Goal: Information Seeking & Learning: Learn about a topic

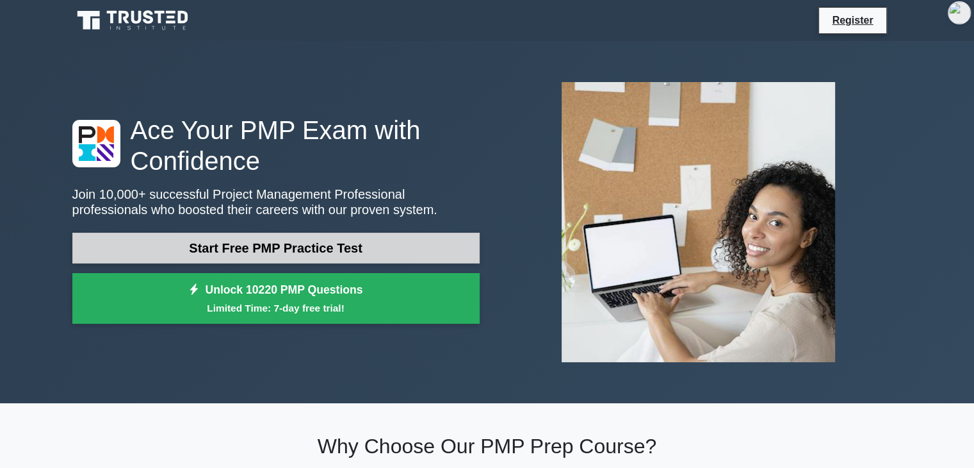
click at [307, 244] on link "Start Free PMP Practice Test" at bounding box center [275, 247] width 407 height 31
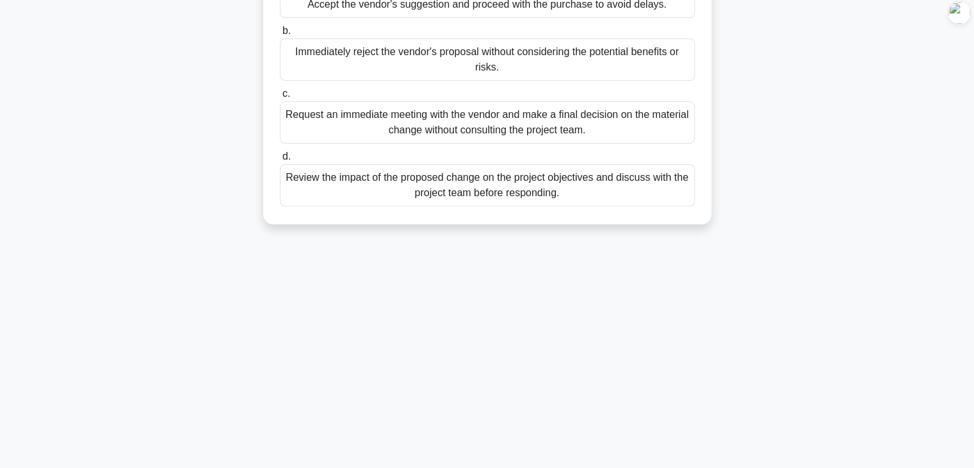
scroll to position [192, 0]
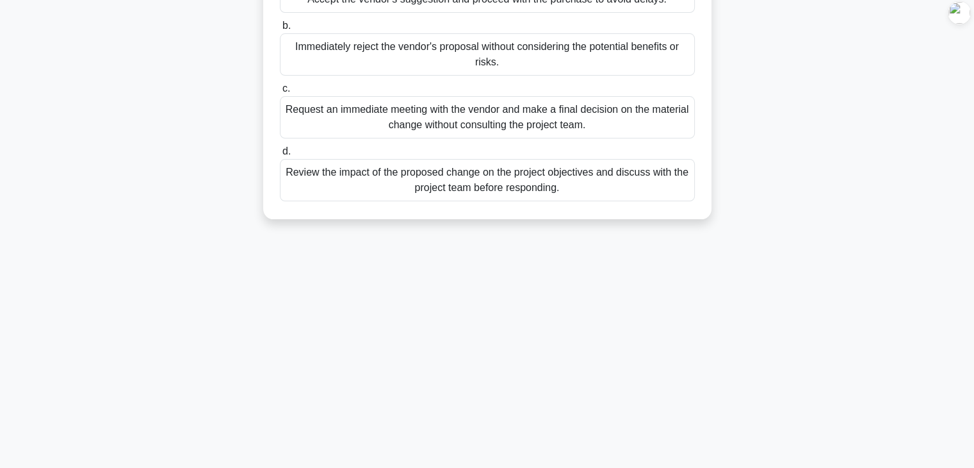
click at [477, 195] on div "Review the impact of the proposed change on the project objectives and discuss …" at bounding box center [487, 180] width 415 height 42
click at [280, 156] on input "d. Review the impact of the proposed change on the project objectives and discu…" at bounding box center [280, 151] width 0 height 8
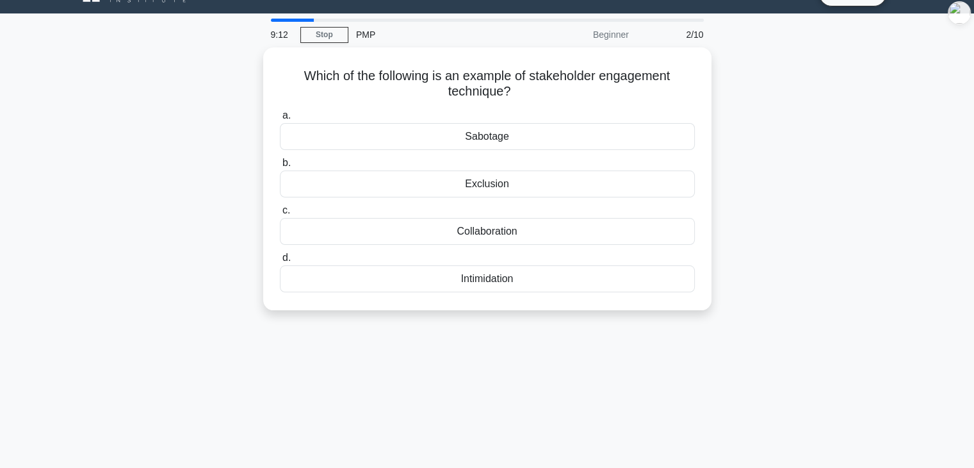
scroll to position [0, 0]
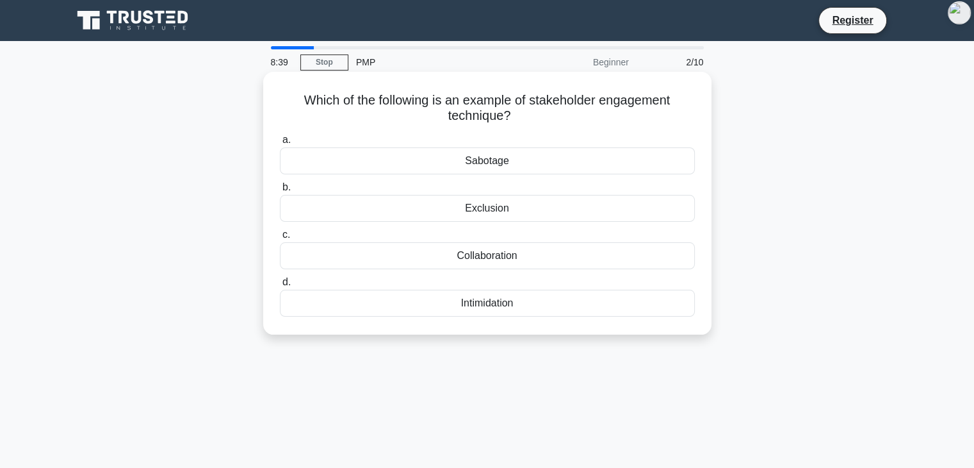
click at [493, 256] on div "Collaboration" at bounding box center [487, 255] width 415 height 27
click at [280, 239] on input "c. Collaboration" at bounding box center [280, 235] width 0 height 8
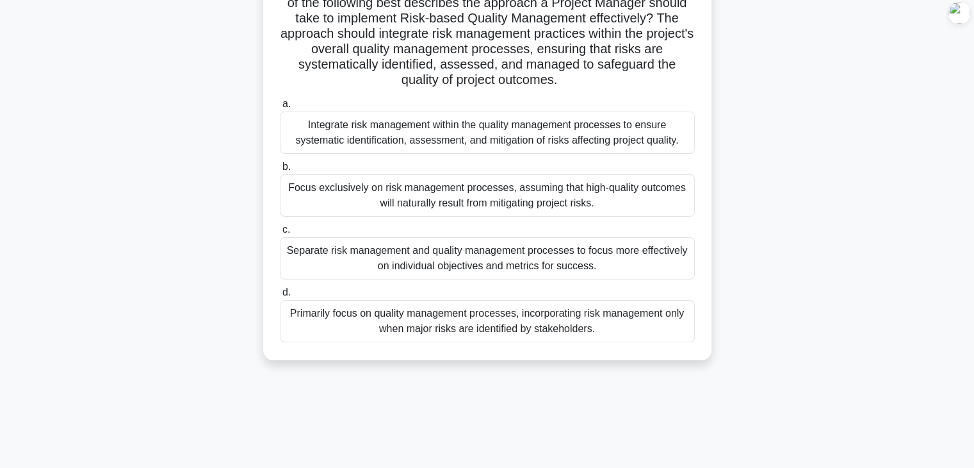
scroll to position [225, 0]
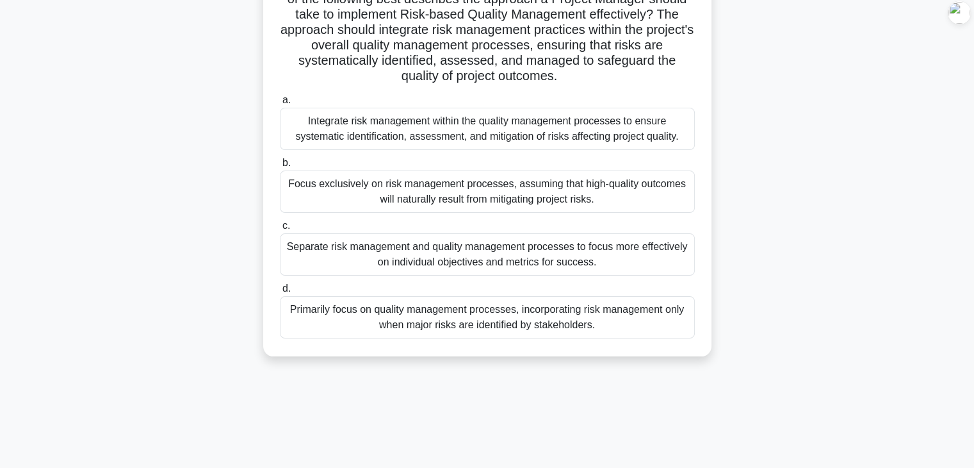
click at [667, 199] on div "Focus exclusively on risk management processes, assuming that high-quality outc…" at bounding box center [487, 191] width 415 height 42
click at [280, 167] on input "b. Focus exclusively on risk management processes, assuming that high-quality o…" at bounding box center [280, 163] width 0 height 8
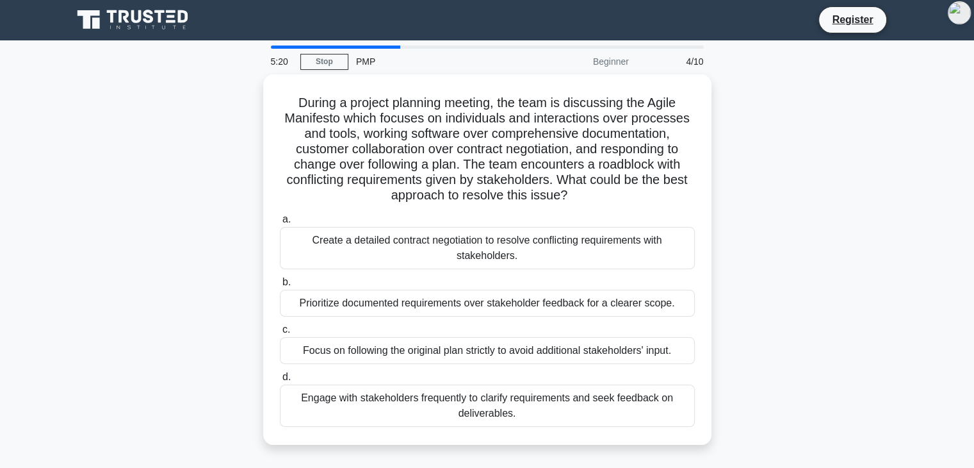
scroll to position [0, 0]
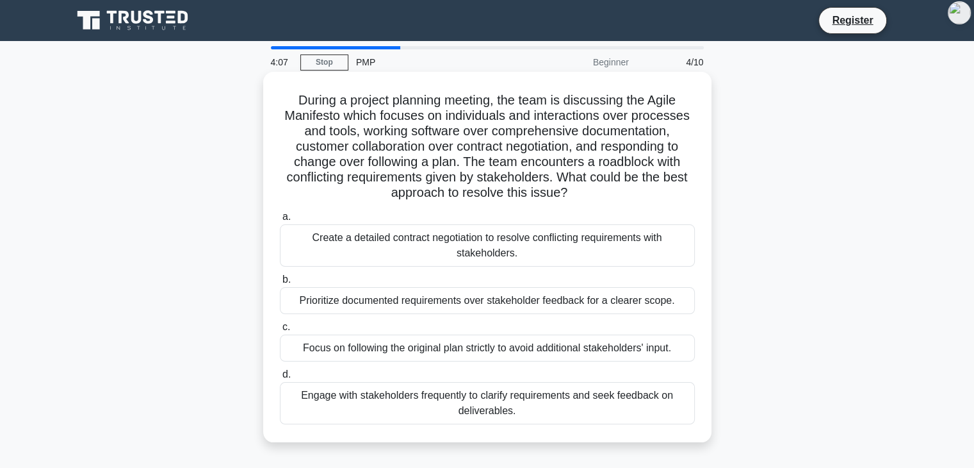
click at [622, 245] on div "Create a detailed contract negotiation to resolve conflicting requirements with…" at bounding box center [487, 245] width 415 height 42
click at [280, 221] on input "a. Create a detailed contract negotiation to resolve conflicting requirements w…" at bounding box center [280, 217] width 0 height 8
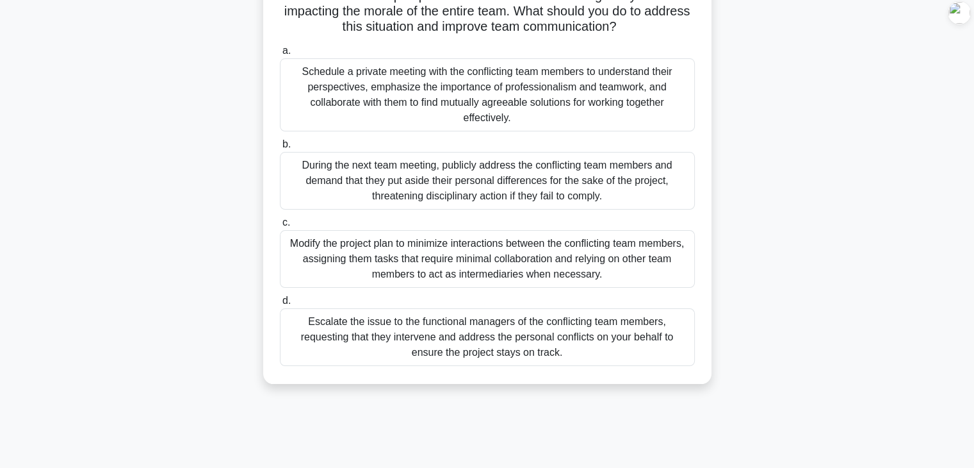
scroll to position [161, 0]
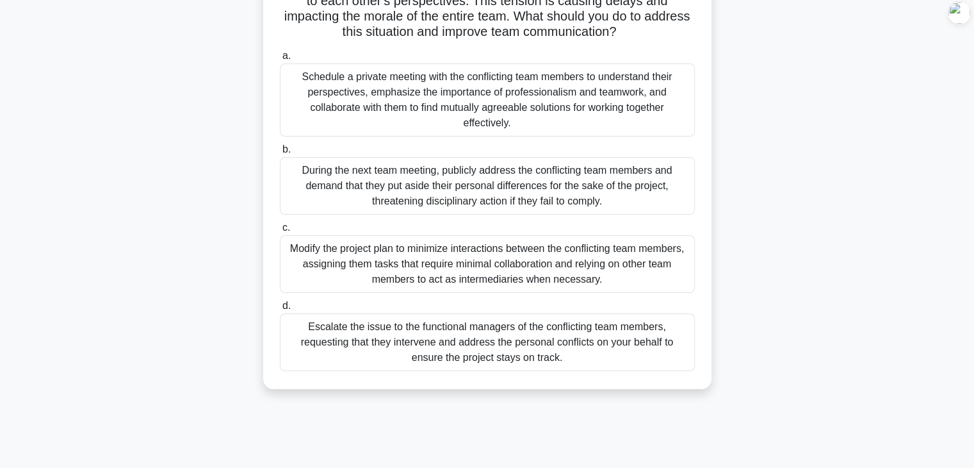
click at [475, 104] on div "Schedule a private meeting with the conflicting team members to understand thei…" at bounding box center [487, 99] width 415 height 73
click at [280, 60] on input "a. Schedule a private meeting with the conflicting team members to understand t…" at bounding box center [280, 56] width 0 height 8
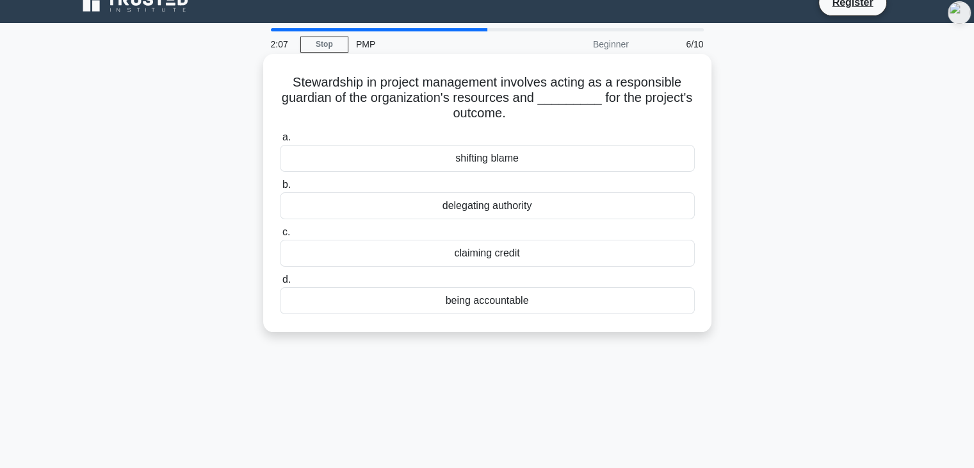
scroll to position [0, 0]
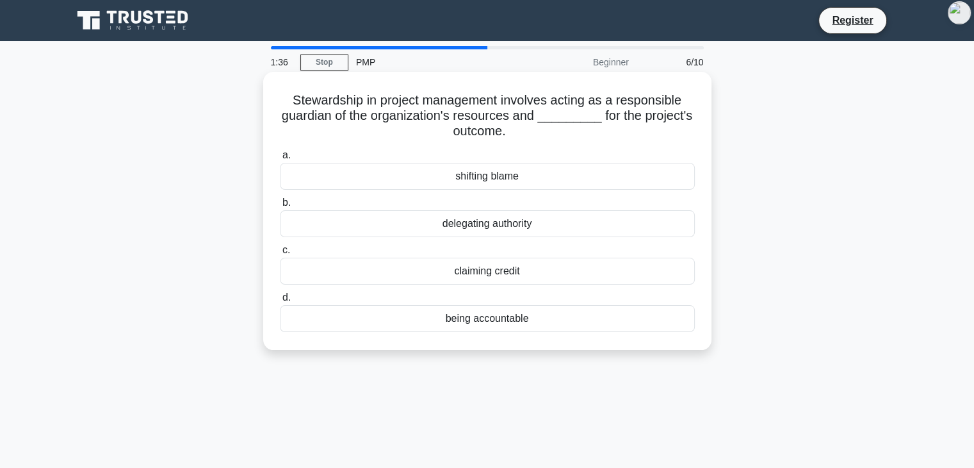
click at [473, 322] on div "being accountable" at bounding box center [487, 318] width 415 height 27
click at [280, 302] on input "d. being accountable" at bounding box center [280, 297] width 0 height 8
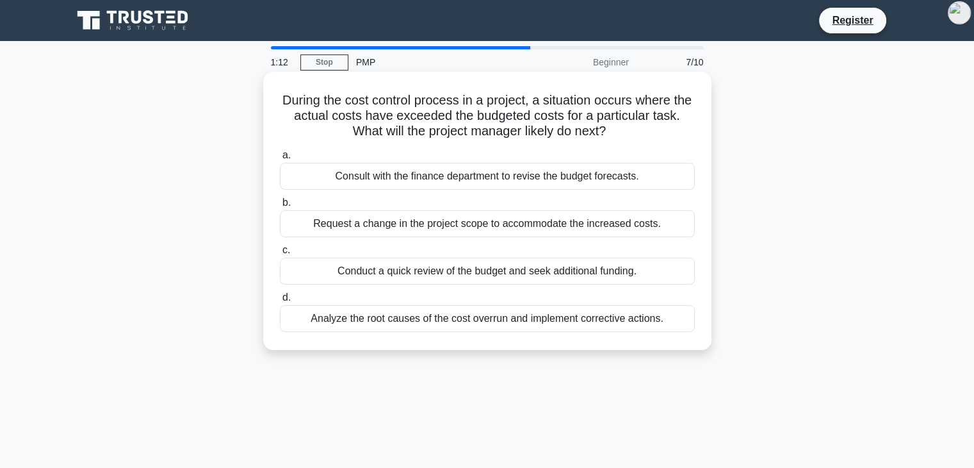
click at [489, 318] on div "Analyze the root causes of the cost overrun and implement corrective actions." at bounding box center [487, 318] width 415 height 27
click at [280, 302] on input "d. Analyze the root causes of the cost overrun and implement corrective actions." at bounding box center [280, 297] width 0 height 8
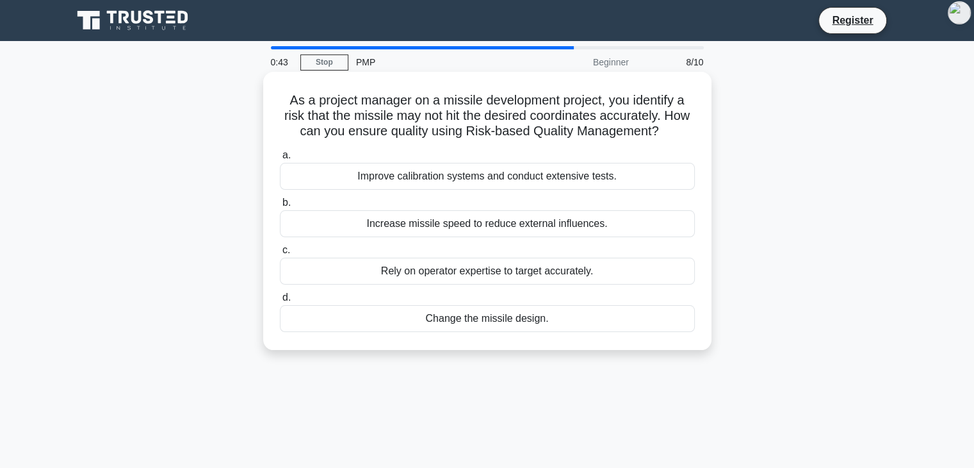
click at [450, 179] on div "Improve calibration systems and conduct extensive tests." at bounding box center [487, 176] width 415 height 27
click at [280, 159] on input "a. Improve calibration systems and conduct extensive tests." at bounding box center [280, 155] width 0 height 8
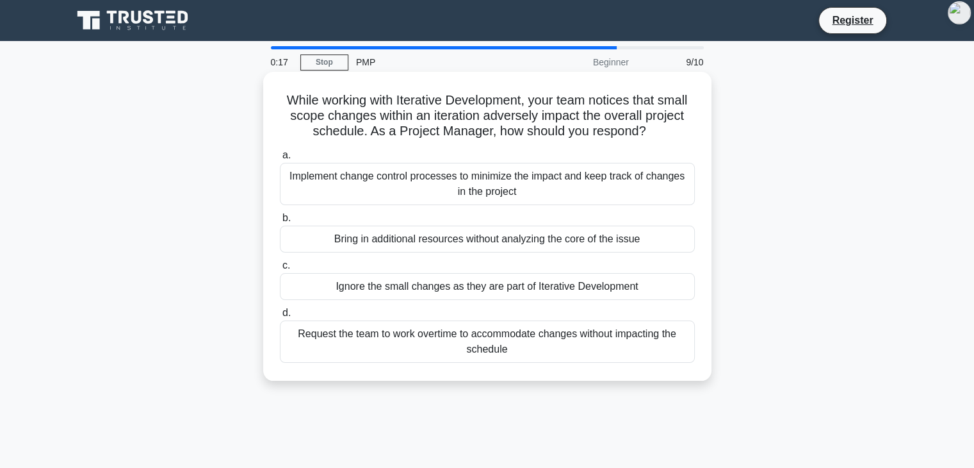
click at [441, 190] on div "Implement change control processes to minimize the impact and keep track of cha…" at bounding box center [487, 184] width 415 height 42
click at [280, 159] on input "a. Implement change control processes to minimize the impact and keep track of …" at bounding box center [280, 155] width 0 height 8
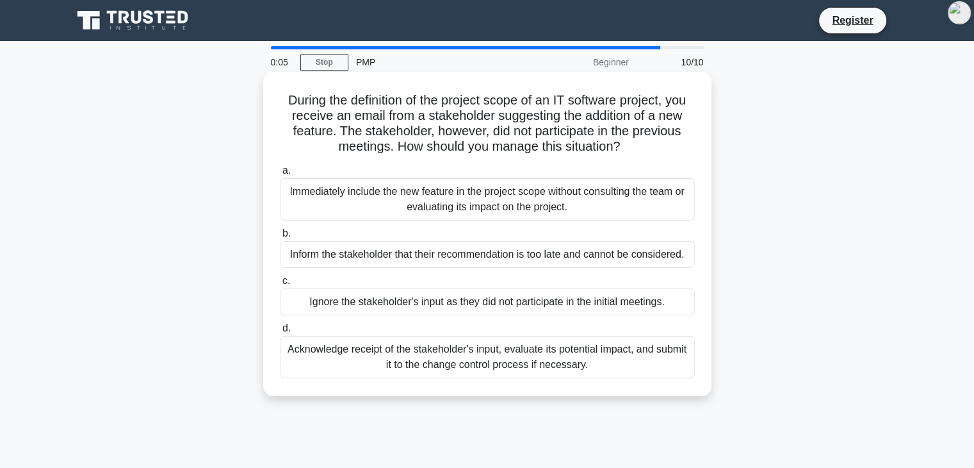
click at [384, 358] on div "Acknowledge receipt of the stakeholder's input, evaluate its potential impact, …" at bounding box center [487, 357] width 415 height 42
click at [280, 332] on input "d. Acknowledge receipt of the stakeholder's input, evaluate its potential impac…" at bounding box center [280, 328] width 0 height 8
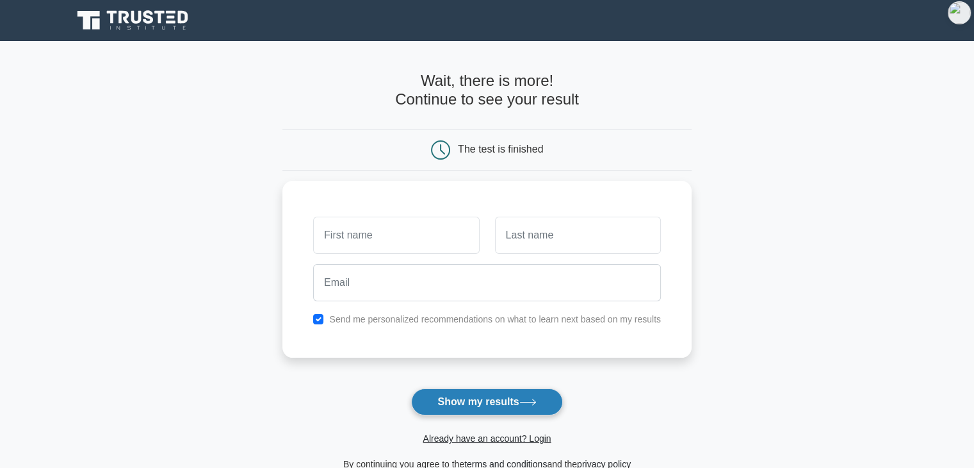
click at [467, 396] on button "Show my results" at bounding box center [486, 401] width 151 height 27
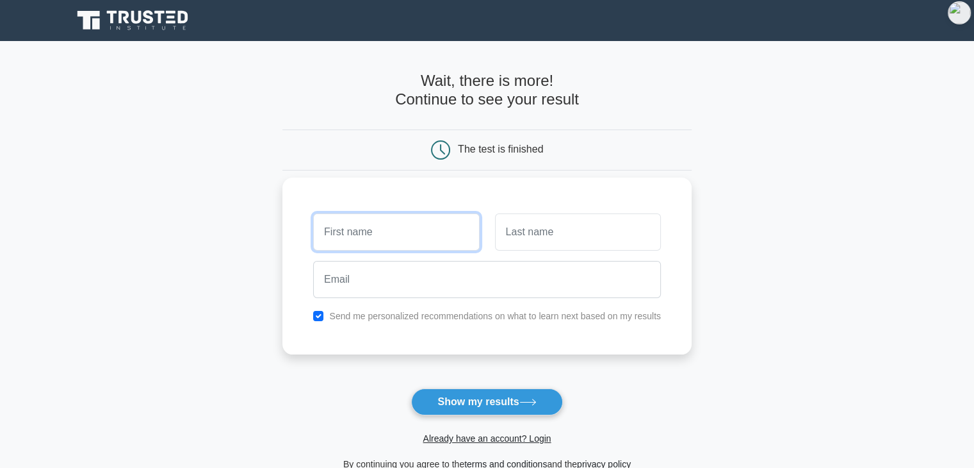
click at [371, 234] on input "text" at bounding box center [396, 231] width 166 height 37
type input "ram"
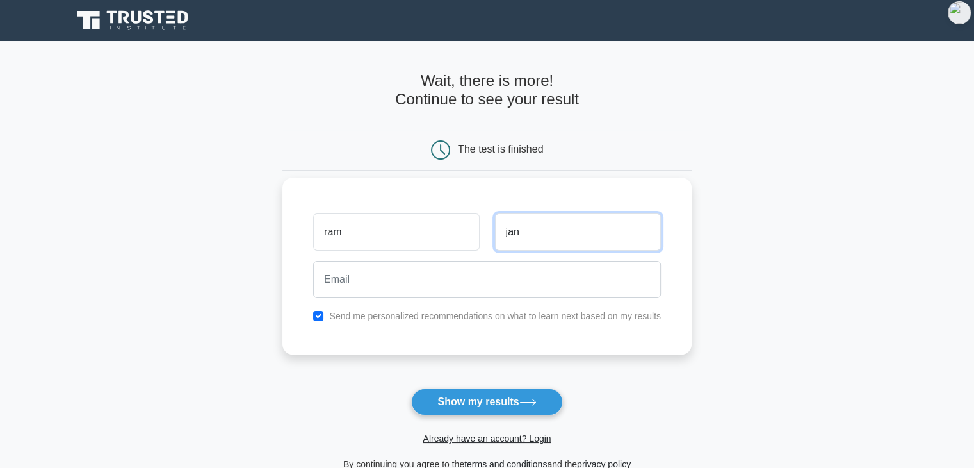
type input "jan"
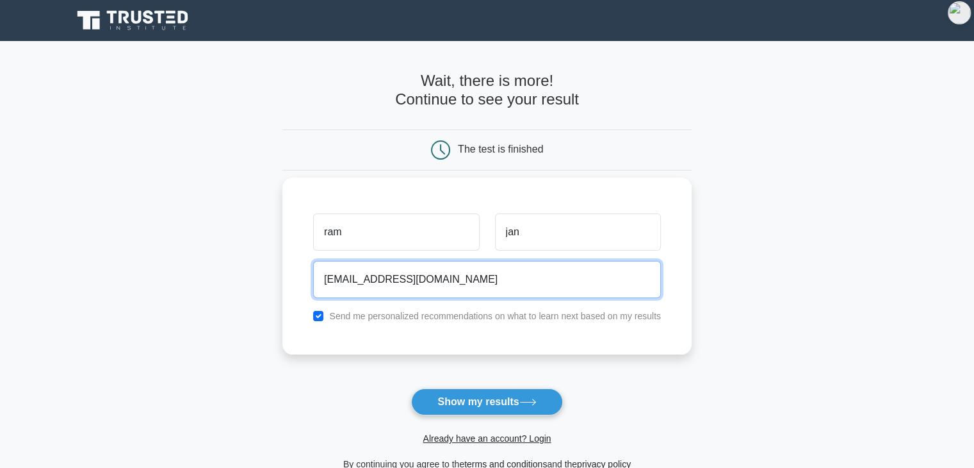
type input "ram_han@gmai.com"
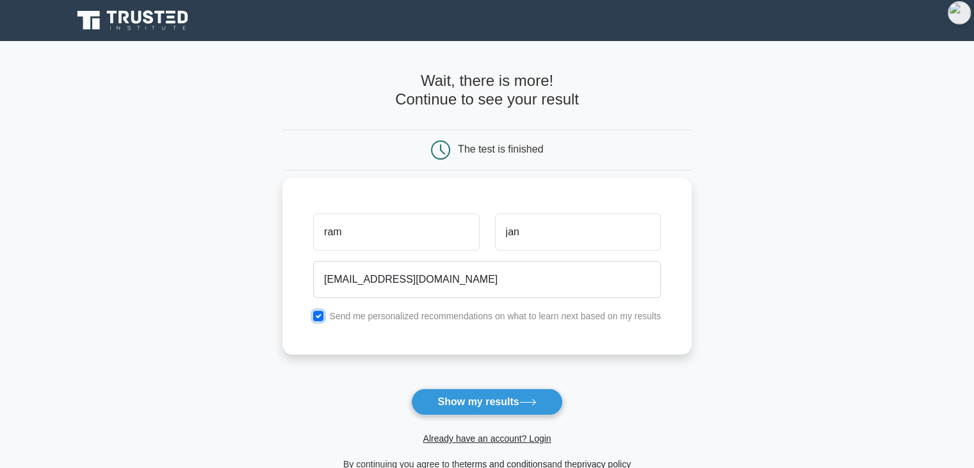
click at [318, 316] on input "checkbox" at bounding box center [318, 316] width 10 height 10
checkbox input "false"
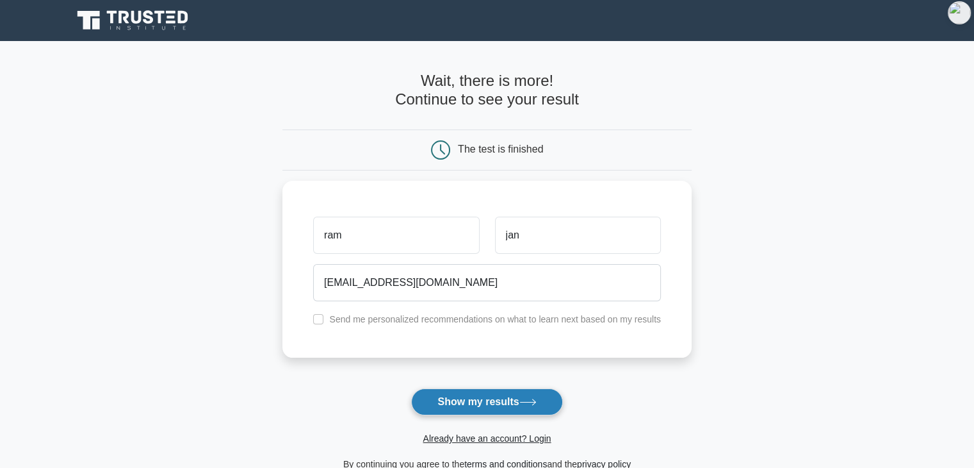
click at [453, 399] on button "Show my results" at bounding box center [486, 401] width 151 height 27
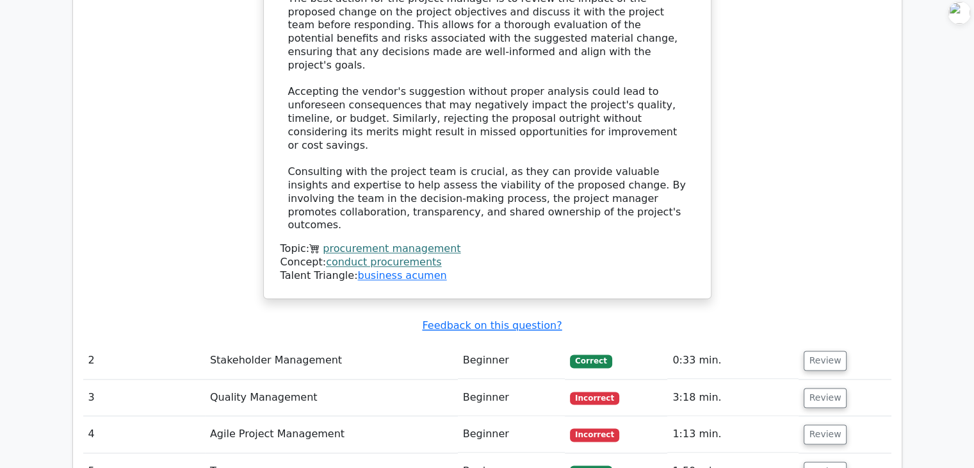
scroll to position [1793, 0]
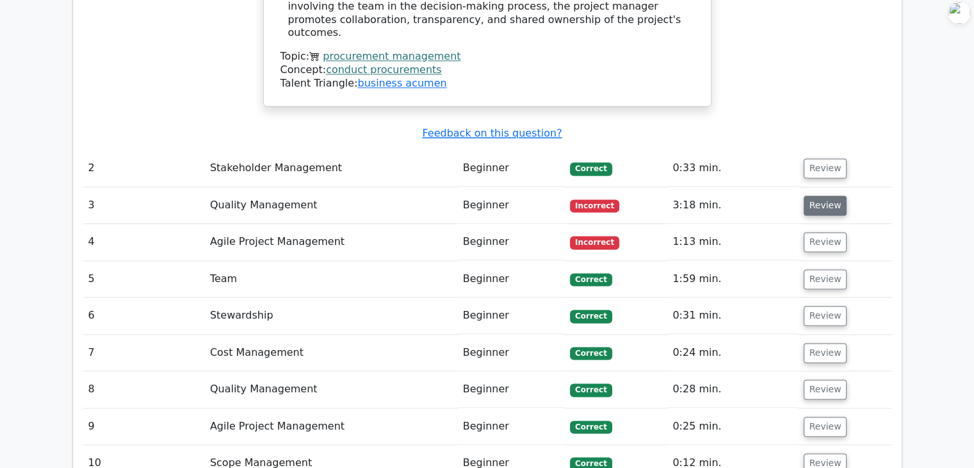
click at [817, 195] on button "Review" at bounding box center [826, 205] width 44 height 20
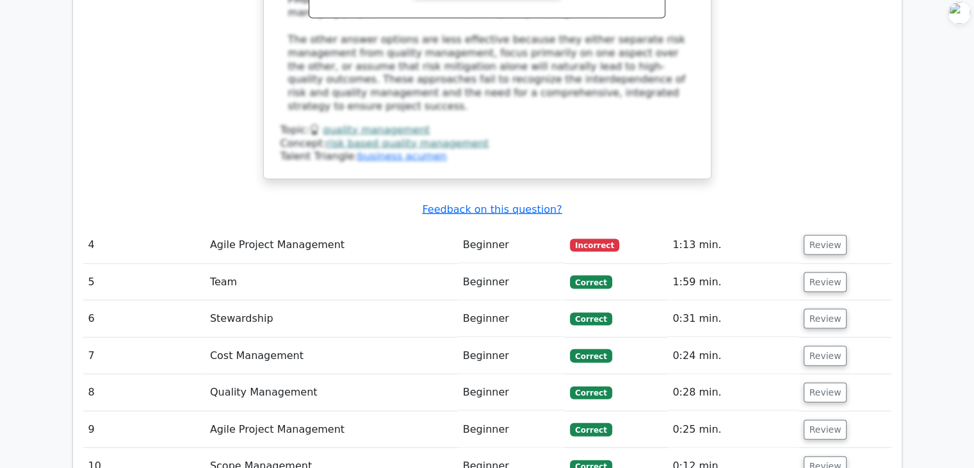
scroll to position [2626, 0]
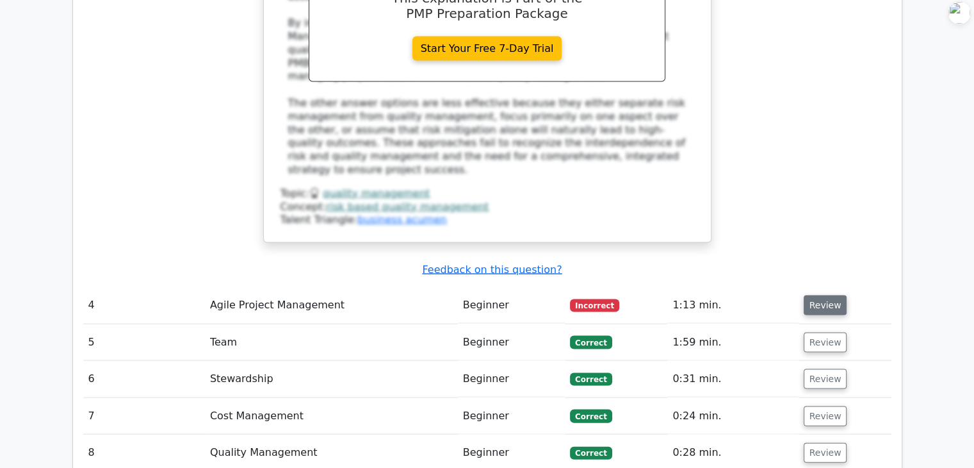
click at [816, 295] on button "Review" at bounding box center [826, 305] width 44 height 20
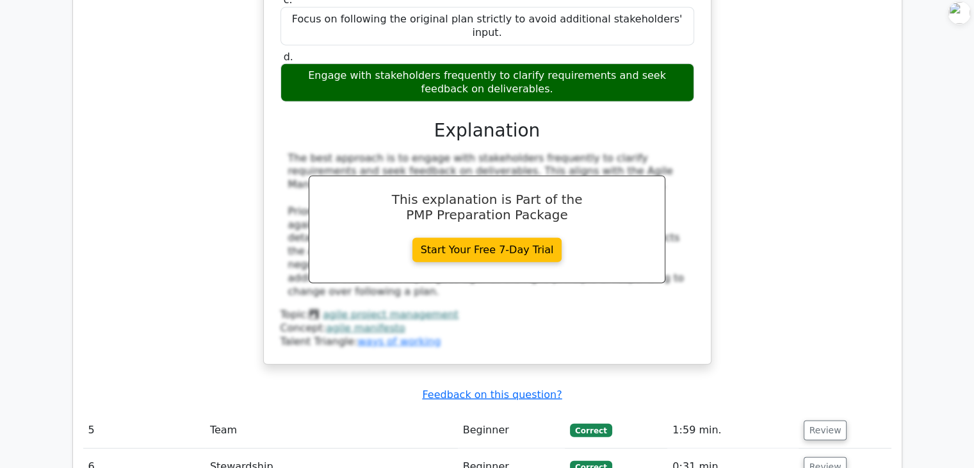
scroll to position [3219, 0]
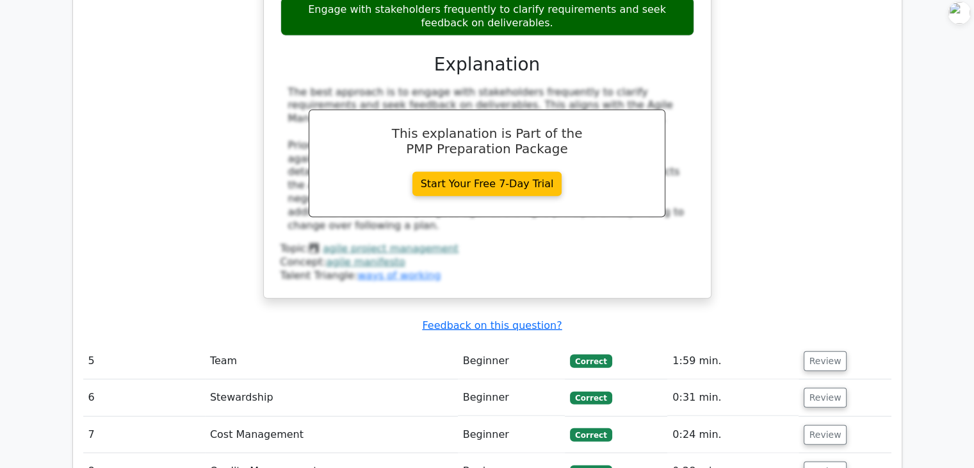
scroll to position [3283, 0]
